Goal: Complete application form

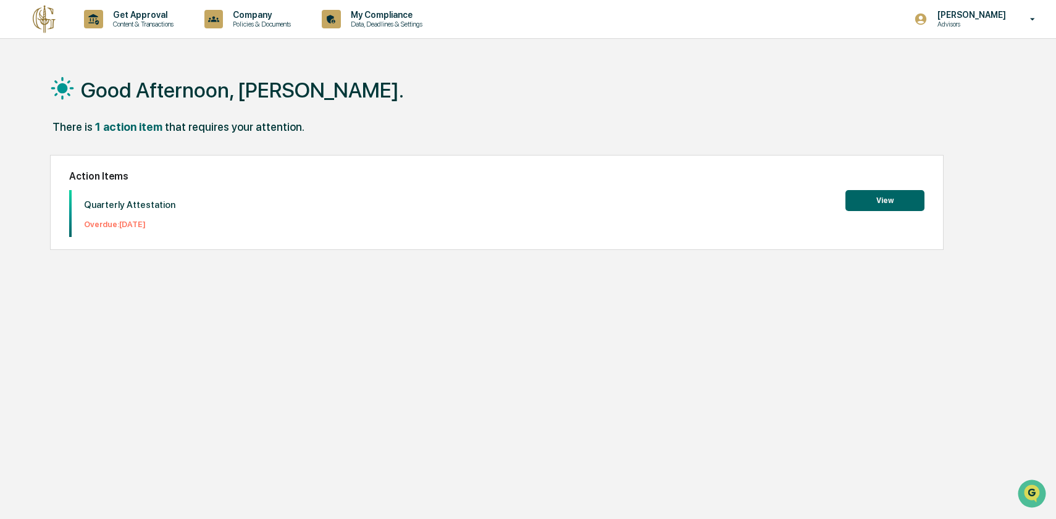
click at [902, 204] on button "View" at bounding box center [884, 200] width 79 height 21
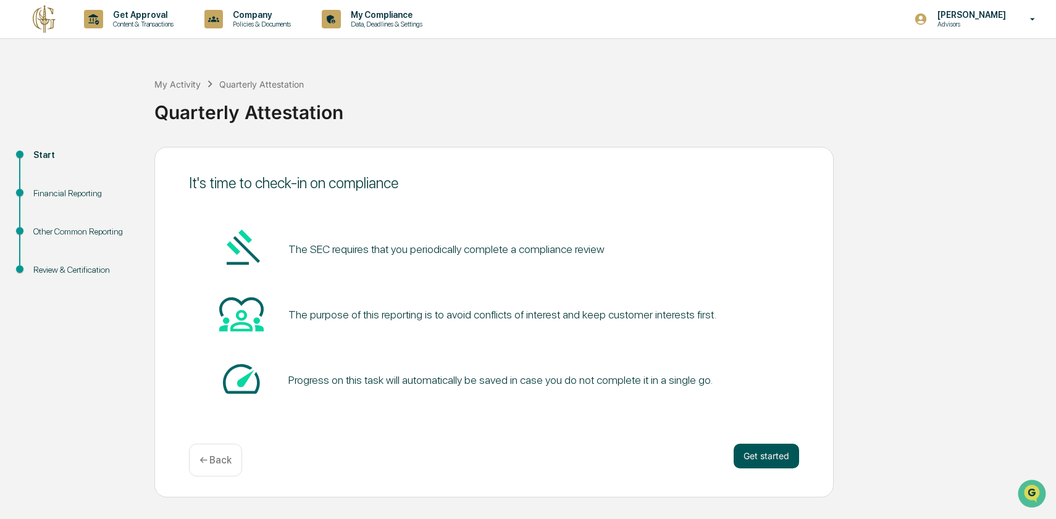
click at [746, 461] on button "Get started" at bounding box center [766, 456] width 65 height 25
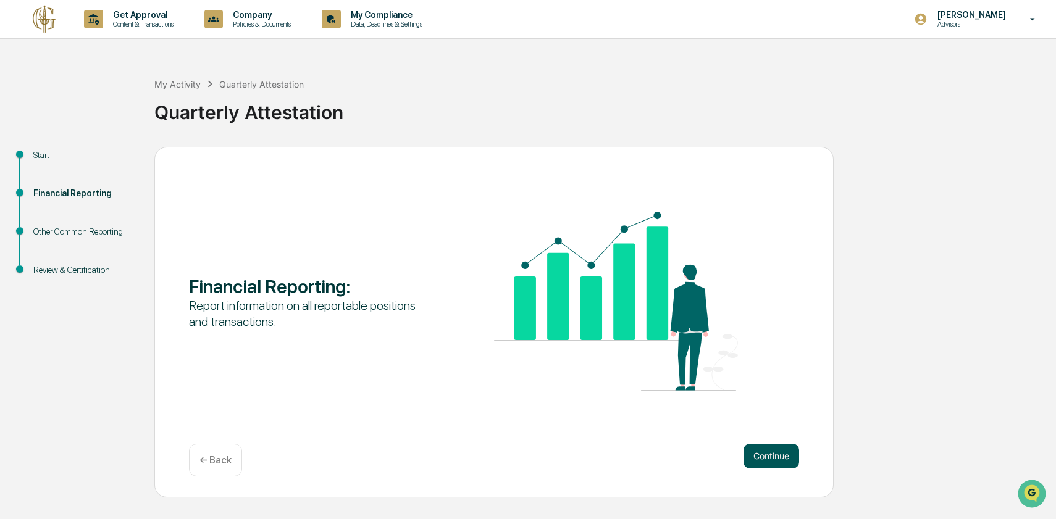
click at [757, 453] on button "Continue" at bounding box center [771, 456] width 56 height 25
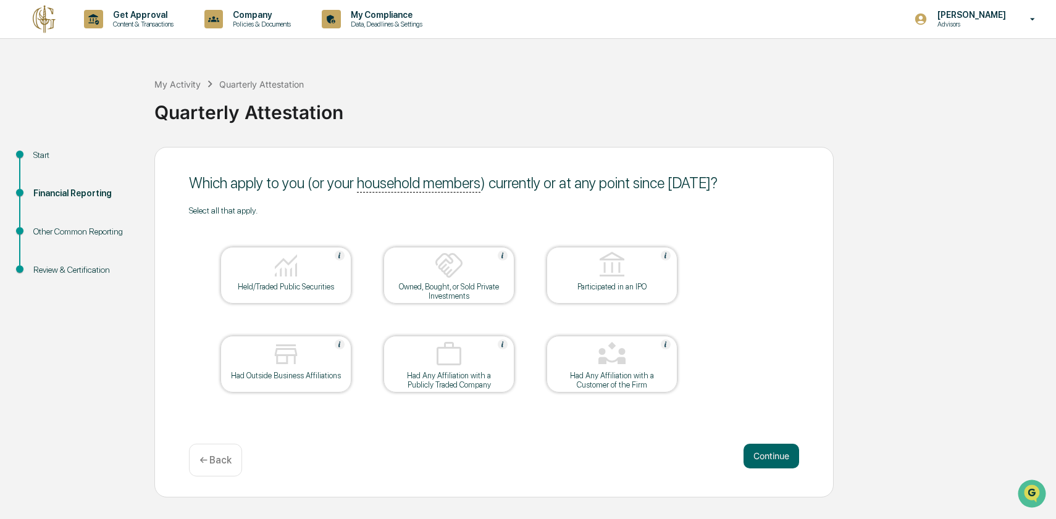
click at [327, 298] on div "Held/Traded Public Securities" at bounding box center [285, 275] width 131 height 57
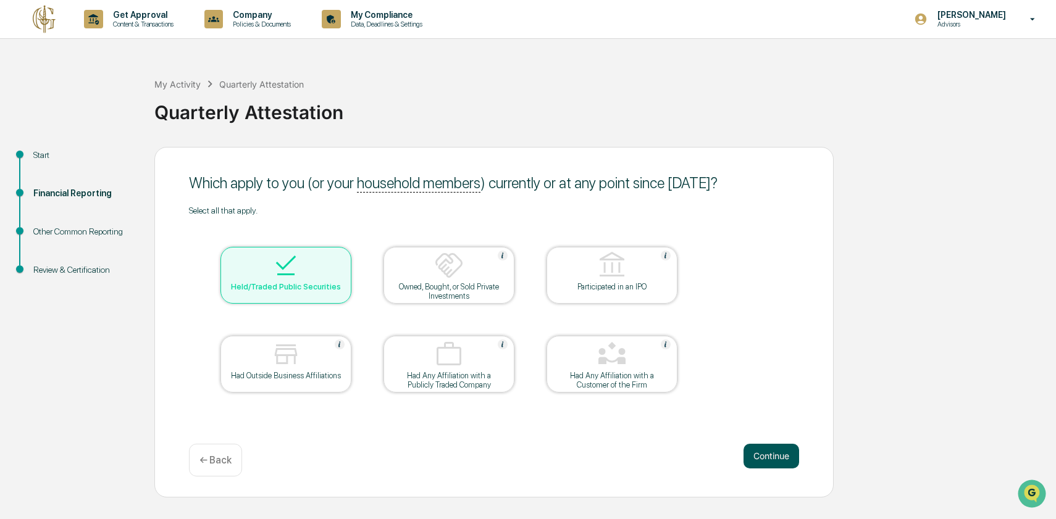
click at [773, 463] on button "Continue" at bounding box center [771, 456] width 56 height 25
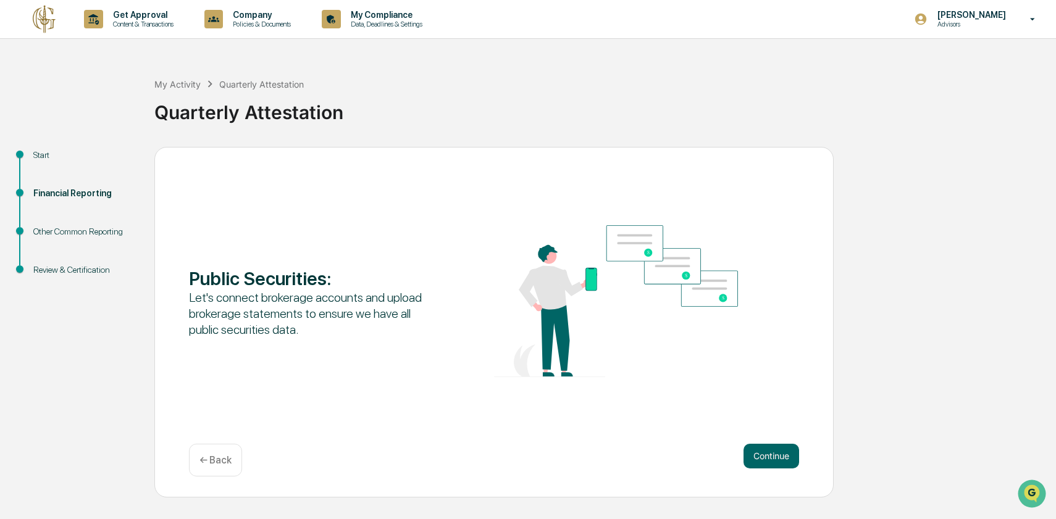
click at [222, 453] on div "← Back" at bounding box center [215, 460] width 53 height 33
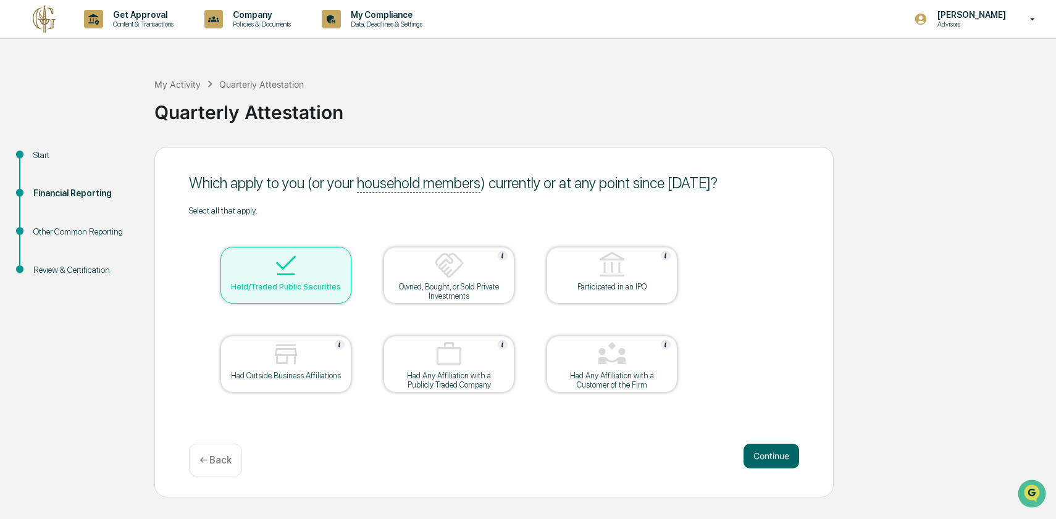
click at [434, 295] on div "Owned, Bought, or Sold Private Investments" at bounding box center [448, 291] width 111 height 19
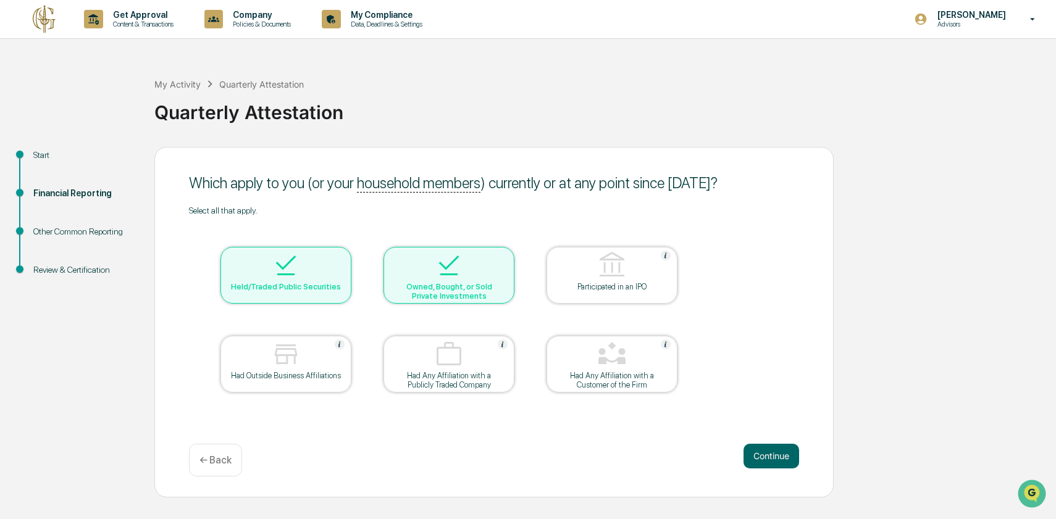
click at [460, 283] on div "Owned, Bought, or Sold Private Investments" at bounding box center [448, 291] width 111 height 19
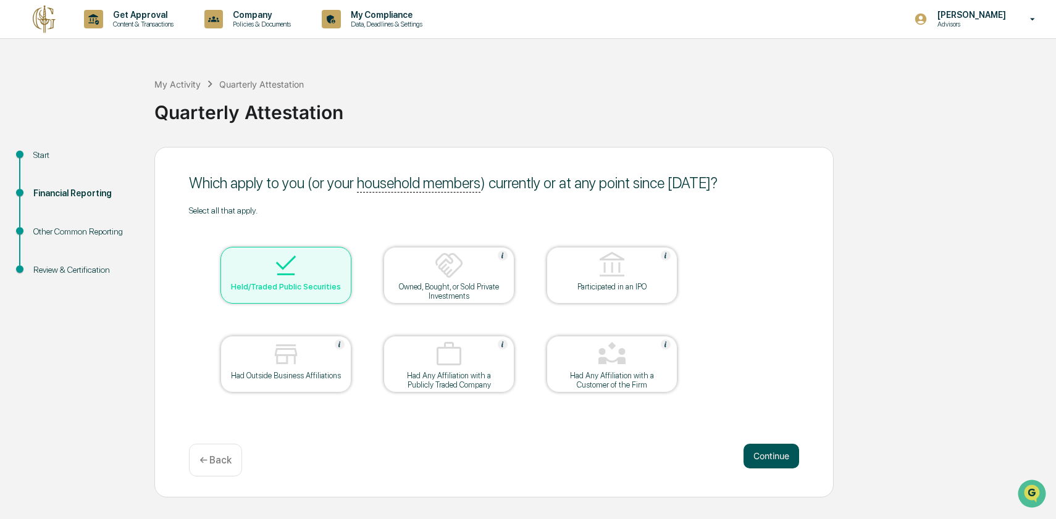
click at [794, 446] on button "Continue" at bounding box center [771, 456] width 56 height 25
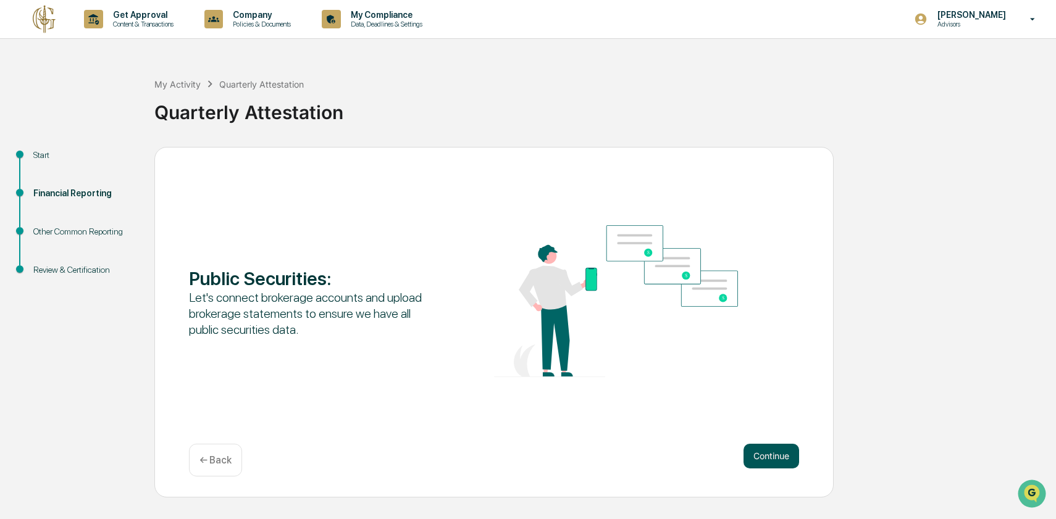
click at [773, 464] on button "Continue" at bounding box center [771, 456] width 56 height 25
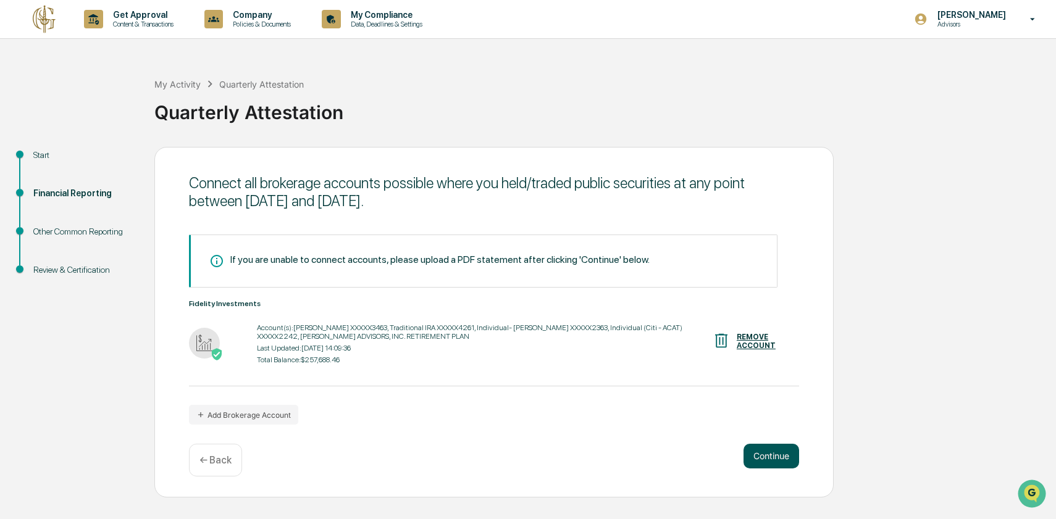
click at [753, 454] on button "Continue" at bounding box center [771, 456] width 56 height 25
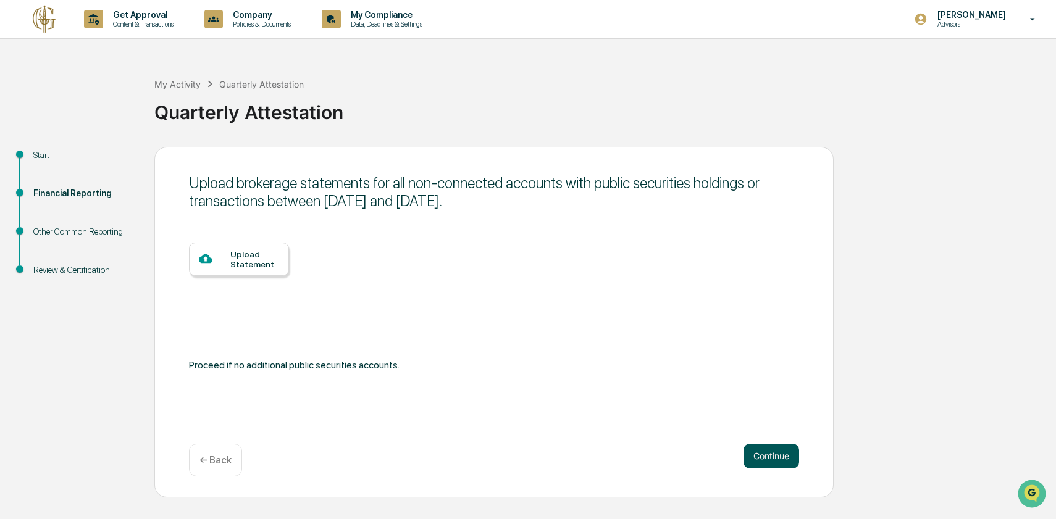
click at [774, 459] on button "Continue" at bounding box center [771, 456] width 56 height 25
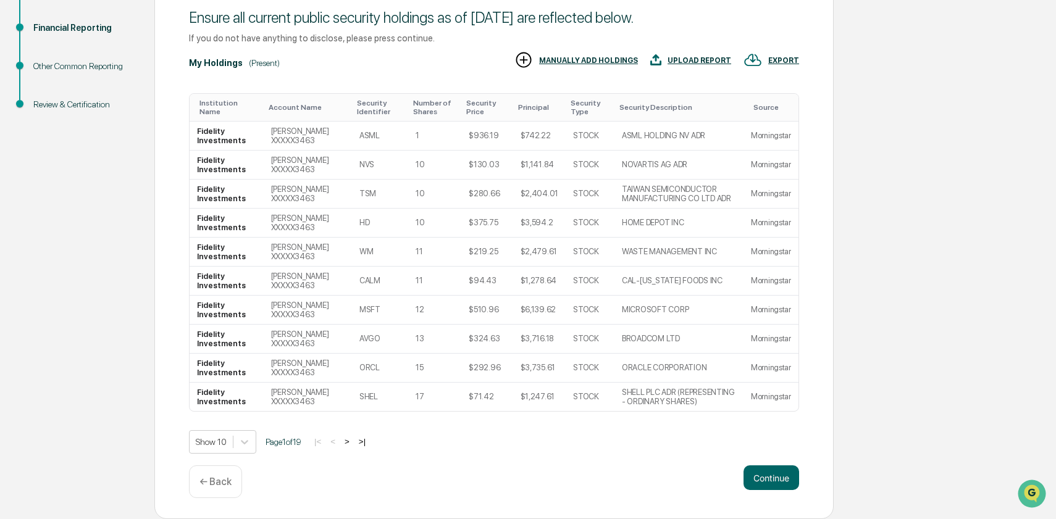
scroll to position [165, 0]
click at [774, 478] on button "Continue" at bounding box center [771, 478] width 56 height 25
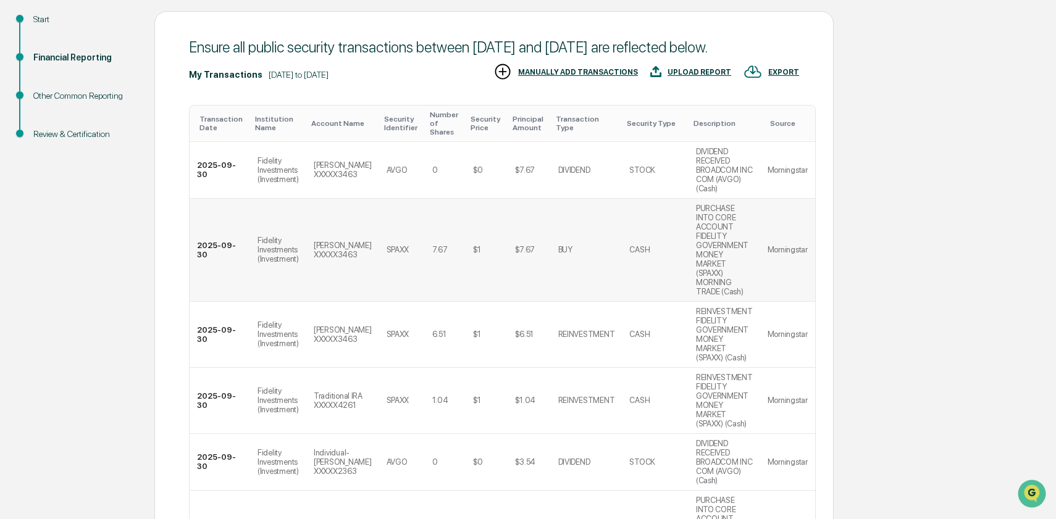
scroll to position [600, 0]
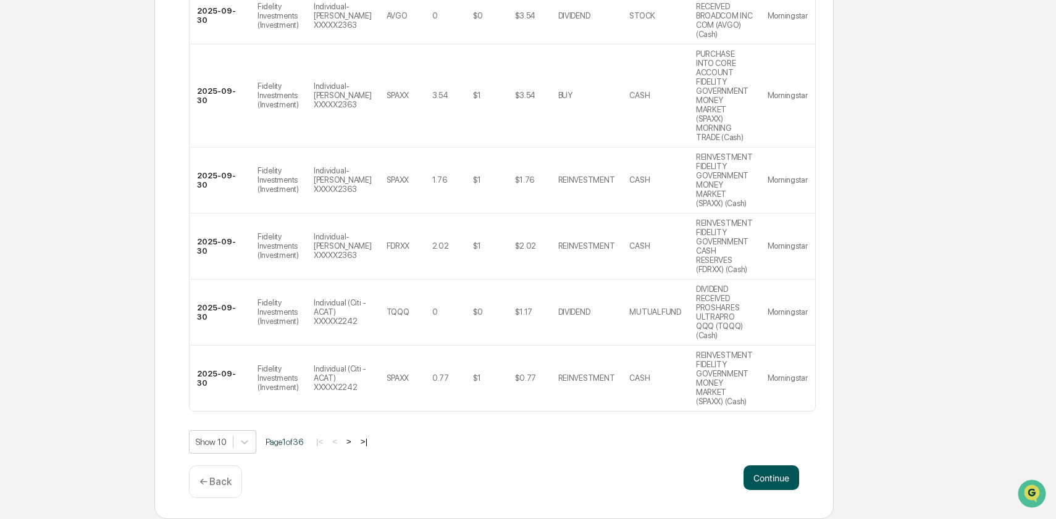
click at [775, 475] on button "Continue" at bounding box center [771, 478] width 56 height 25
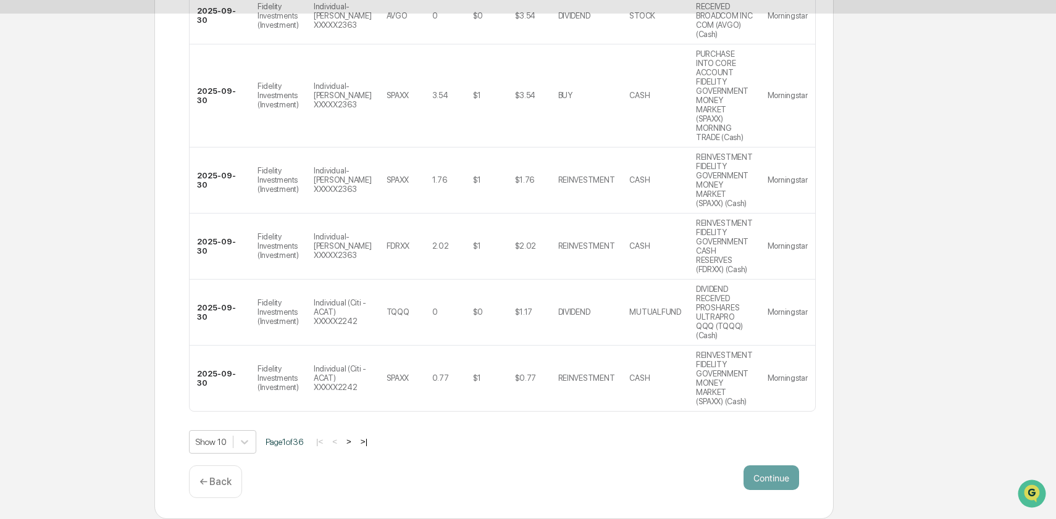
scroll to position [0, 0]
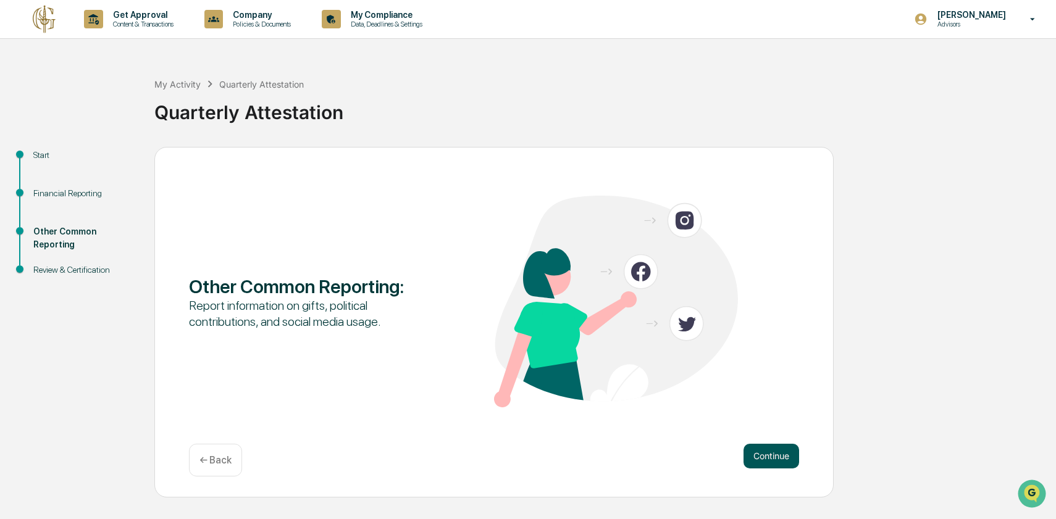
click at [754, 458] on button "Continue" at bounding box center [771, 456] width 56 height 25
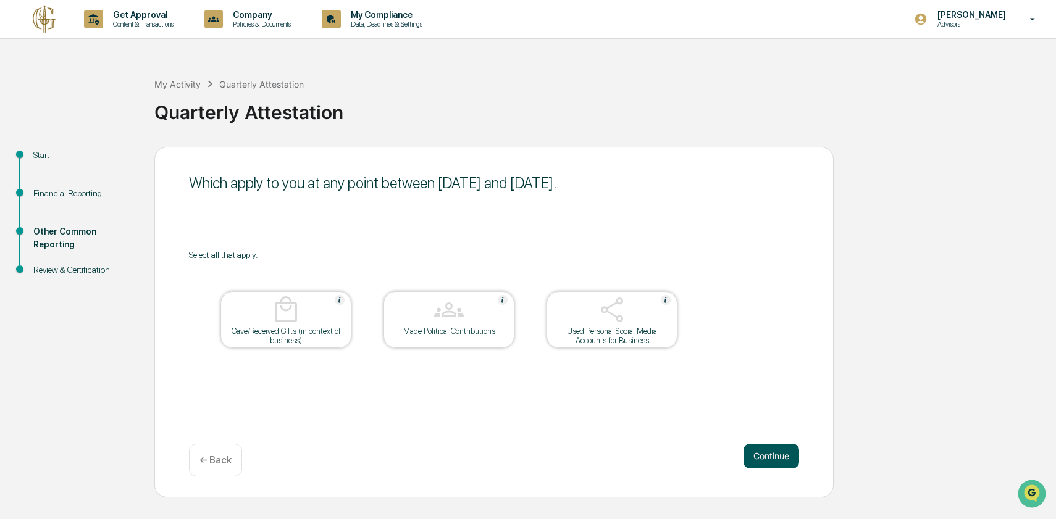
click at [767, 455] on button "Continue" at bounding box center [771, 456] width 56 height 25
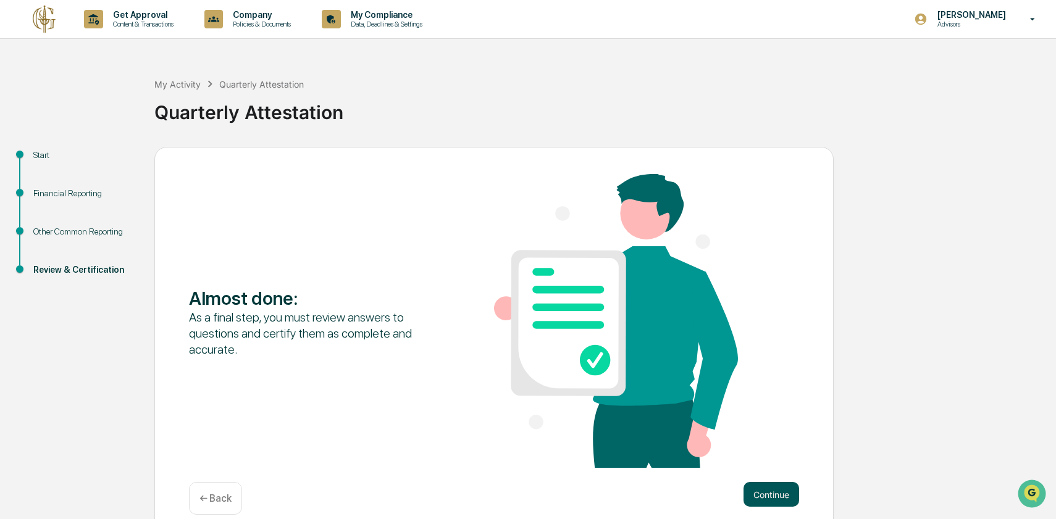
click at [759, 486] on button "Continue" at bounding box center [771, 494] width 56 height 25
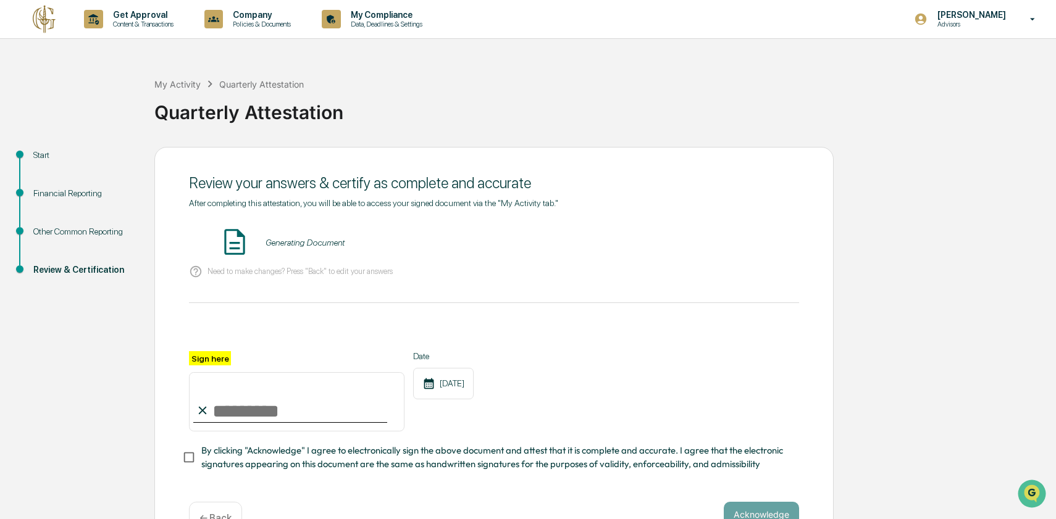
click at [237, 409] on input "Sign here" at bounding box center [296, 401] width 215 height 59
type input "**********"
click at [595, 419] on div "**********" at bounding box center [494, 391] width 610 height 80
click at [698, 241] on button "VIEW" at bounding box center [728, 242] width 80 height 21
